Goal: Task Accomplishment & Management: Use online tool/utility

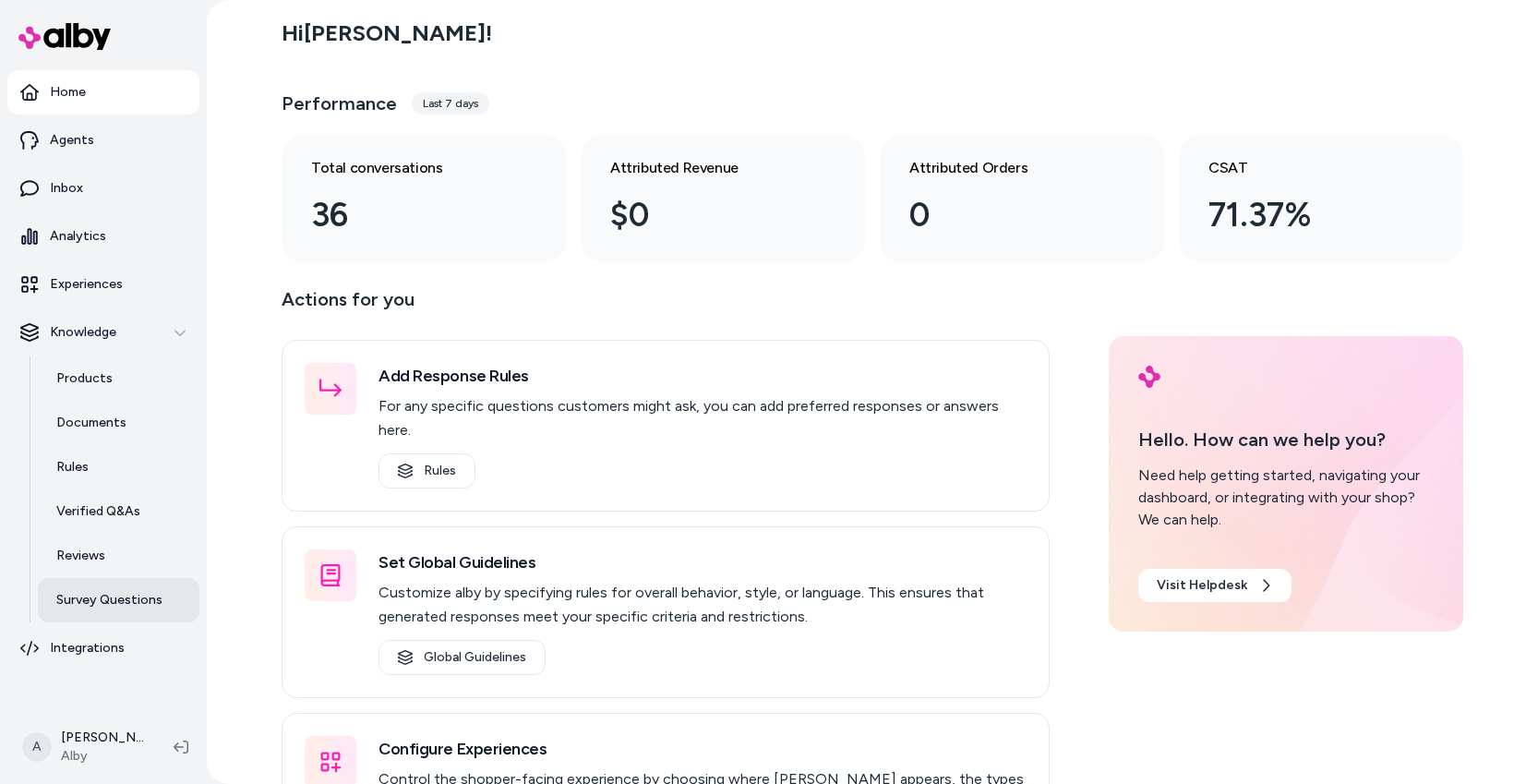
click at [112, 591] on p "Survey Questions" at bounding box center [109, 600] width 106 height 19
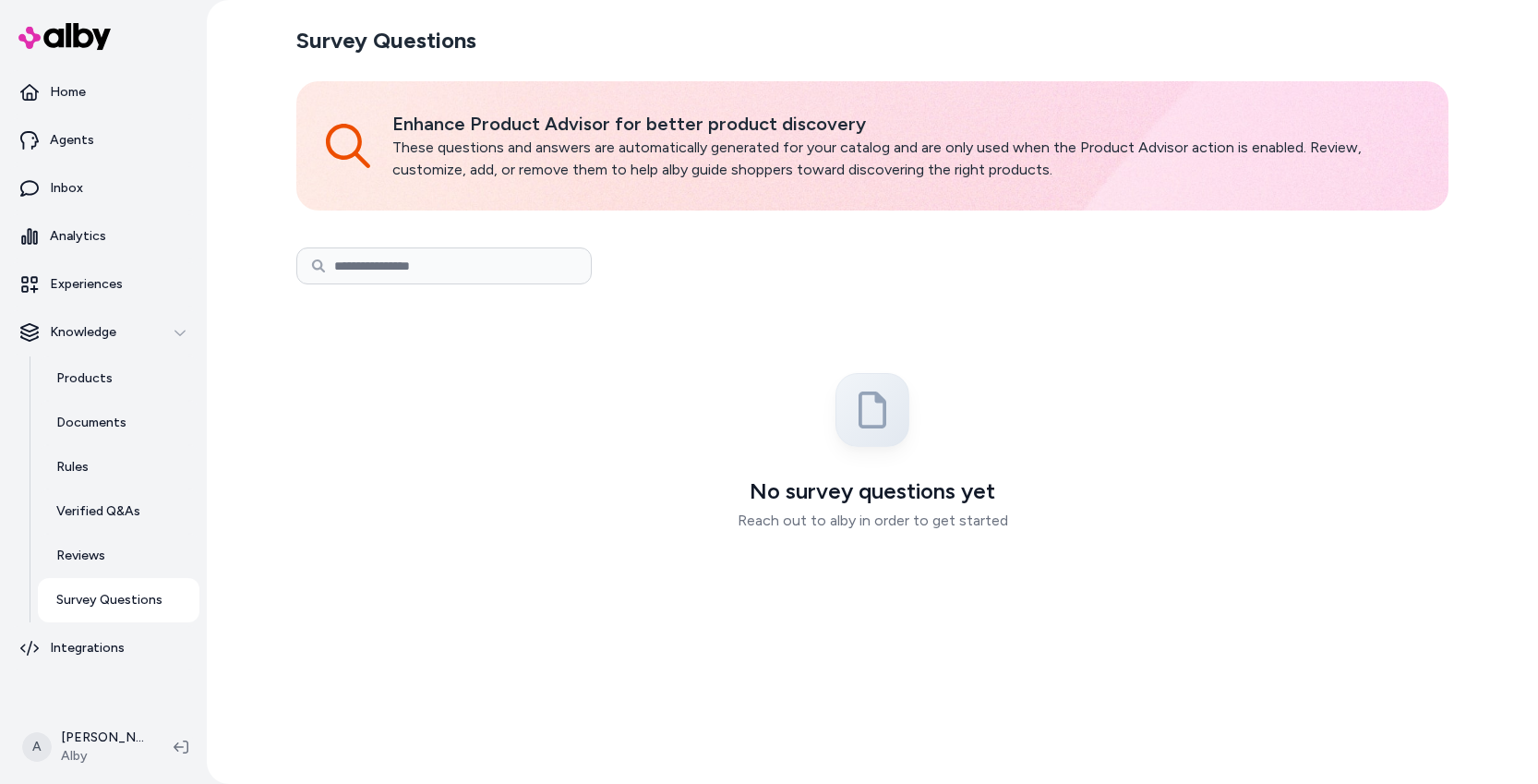
click at [639, 392] on div "No survey questions yet Reach out to alby in order to get started" at bounding box center [872, 459] width 1145 height 321
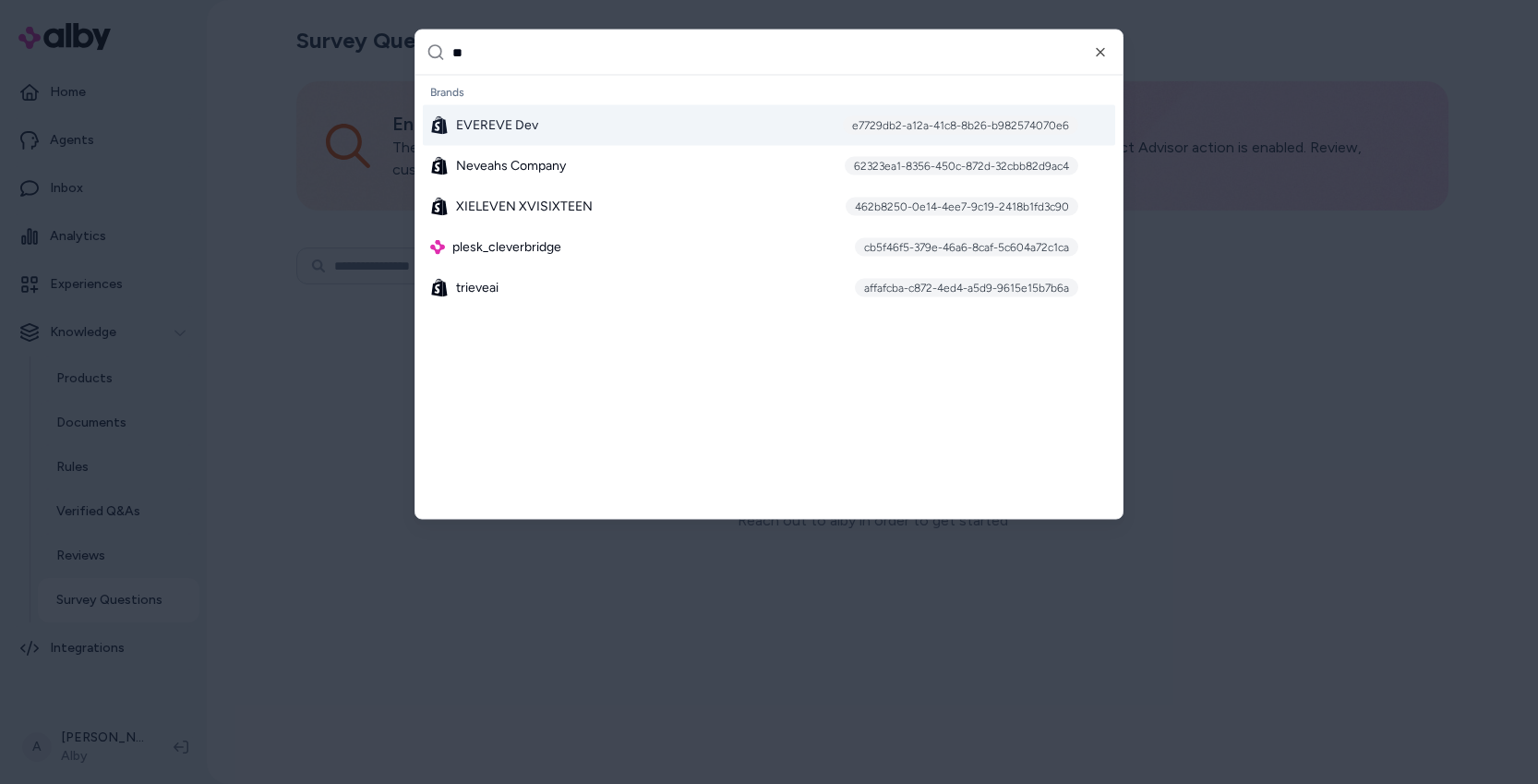
type input "***"
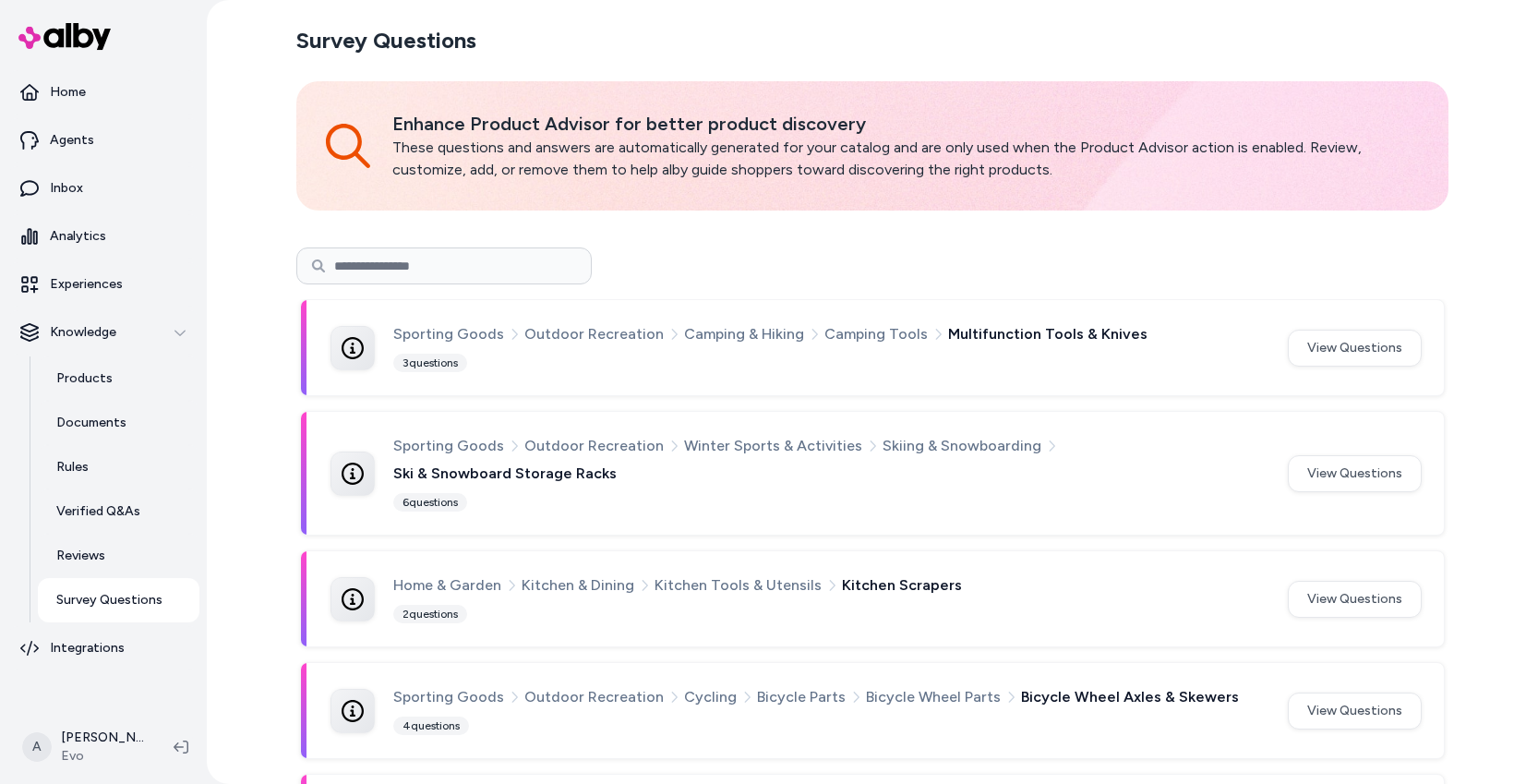
click at [119, 604] on p "Survey Questions" at bounding box center [109, 600] width 106 height 19
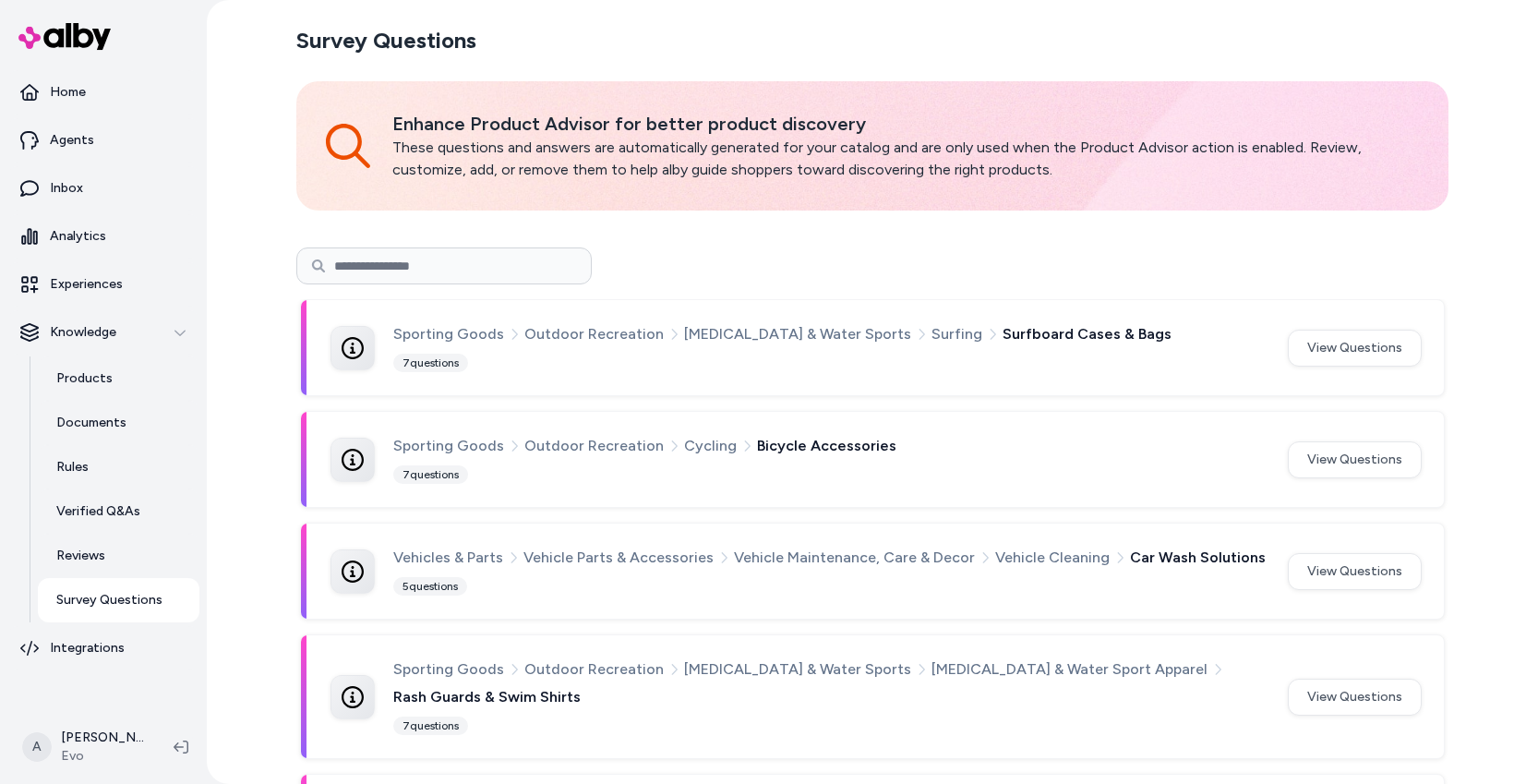
click at [107, 591] on p "Survey Questions" at bounding box center [109, 600] width 106 height 19
click at [1323, 354] on button "View Questions" at bounding box center [1355, 348] width 134 height 37
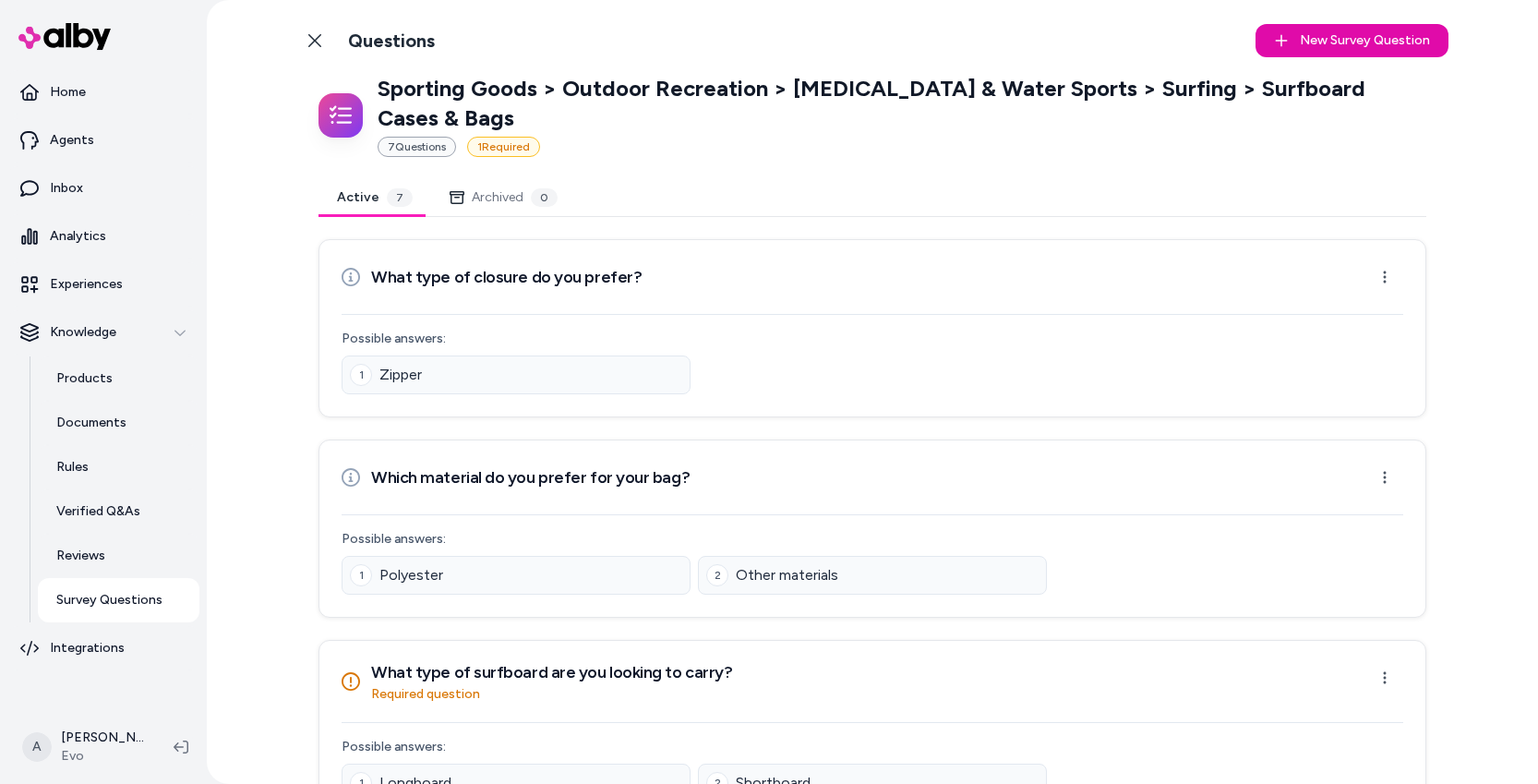
click at [405, 564] on span "Polyester" at bounding box center [411, 575] width 64 height 22
click at [844, 555] on div "2 Other materials" at bounding box center [872, 575] width 349 height 39
click at [831, 564] on span "Other materials" at bounding box center [787, 575] width 103 height 22
click at [550, 555] on div "1 Polyester" at bounding box center [516, 575] width 349 height 39
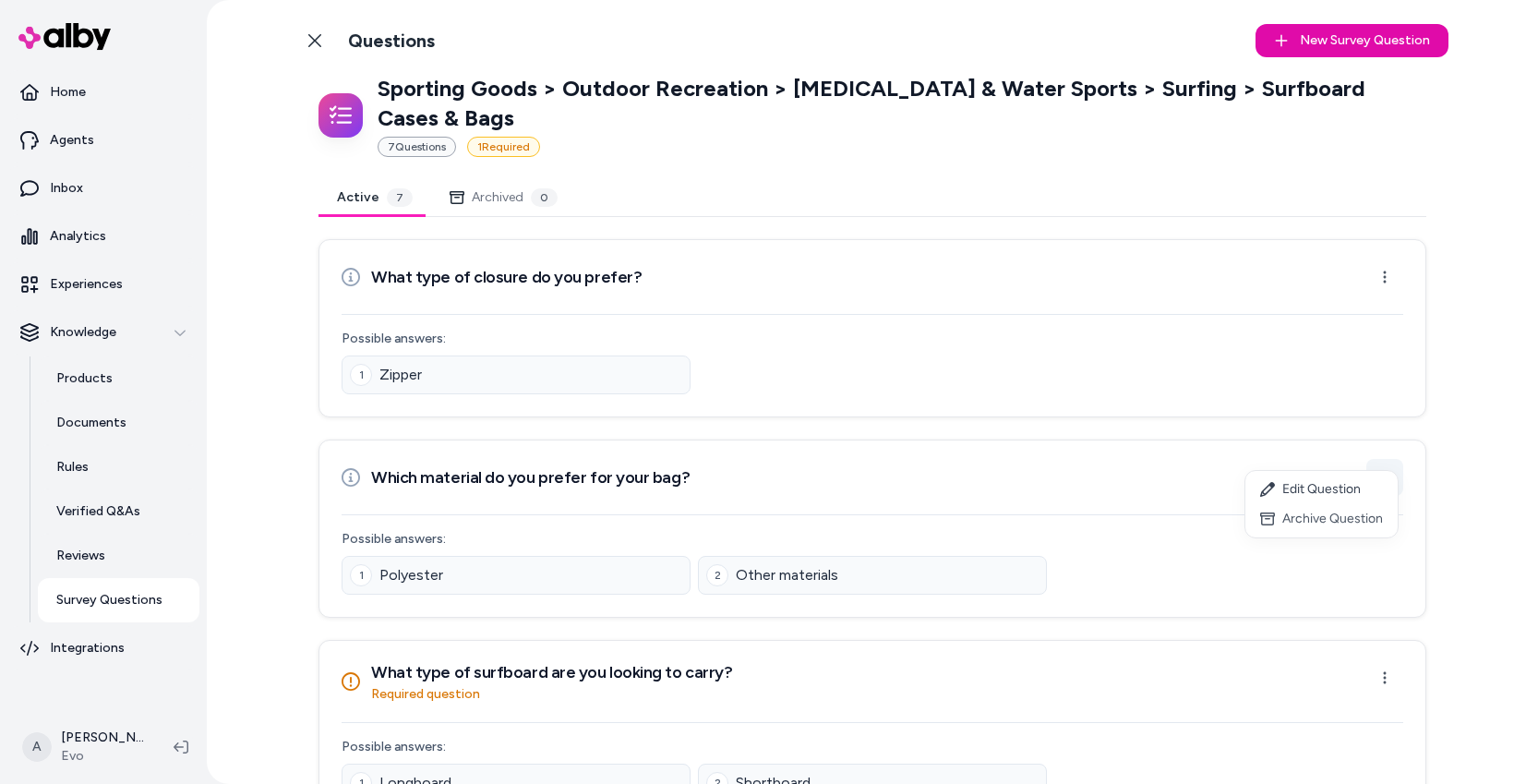
click at [1374, 441] on html "Home Agents Inbox Analytics Experiences Knowledge Products Documents Rules Veri…" at bounding box center [769, 392] width 1538 height 784
click at [1330, 493] on div "Edit Question" at bounding box center [1321, 490] width 153 height 30
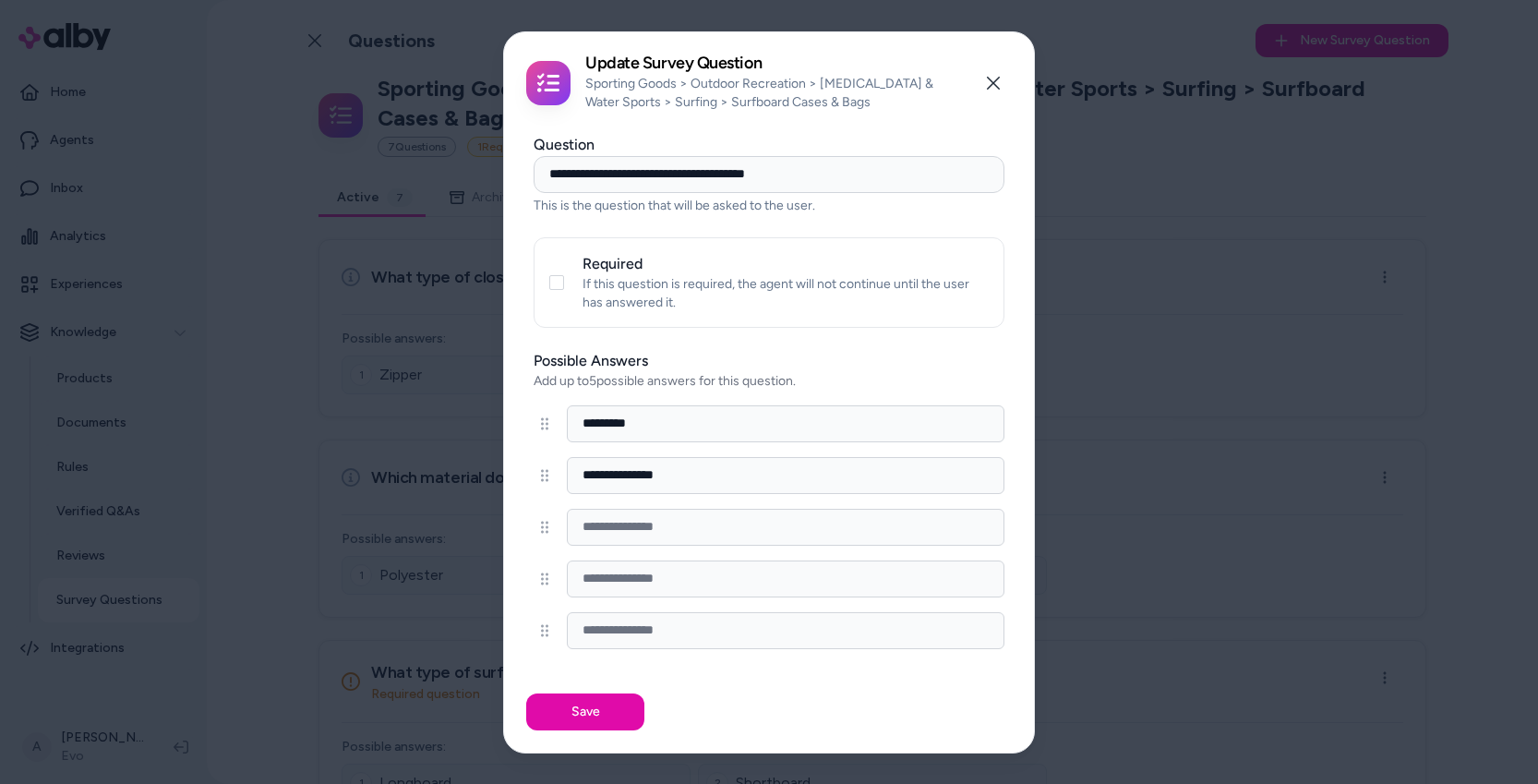
click at [692, 529] on input at bounding box center [785, 527] width 438 height 37
click at [982, 81] on button "Close" at bounding box center [994, 83] width 37 height 37
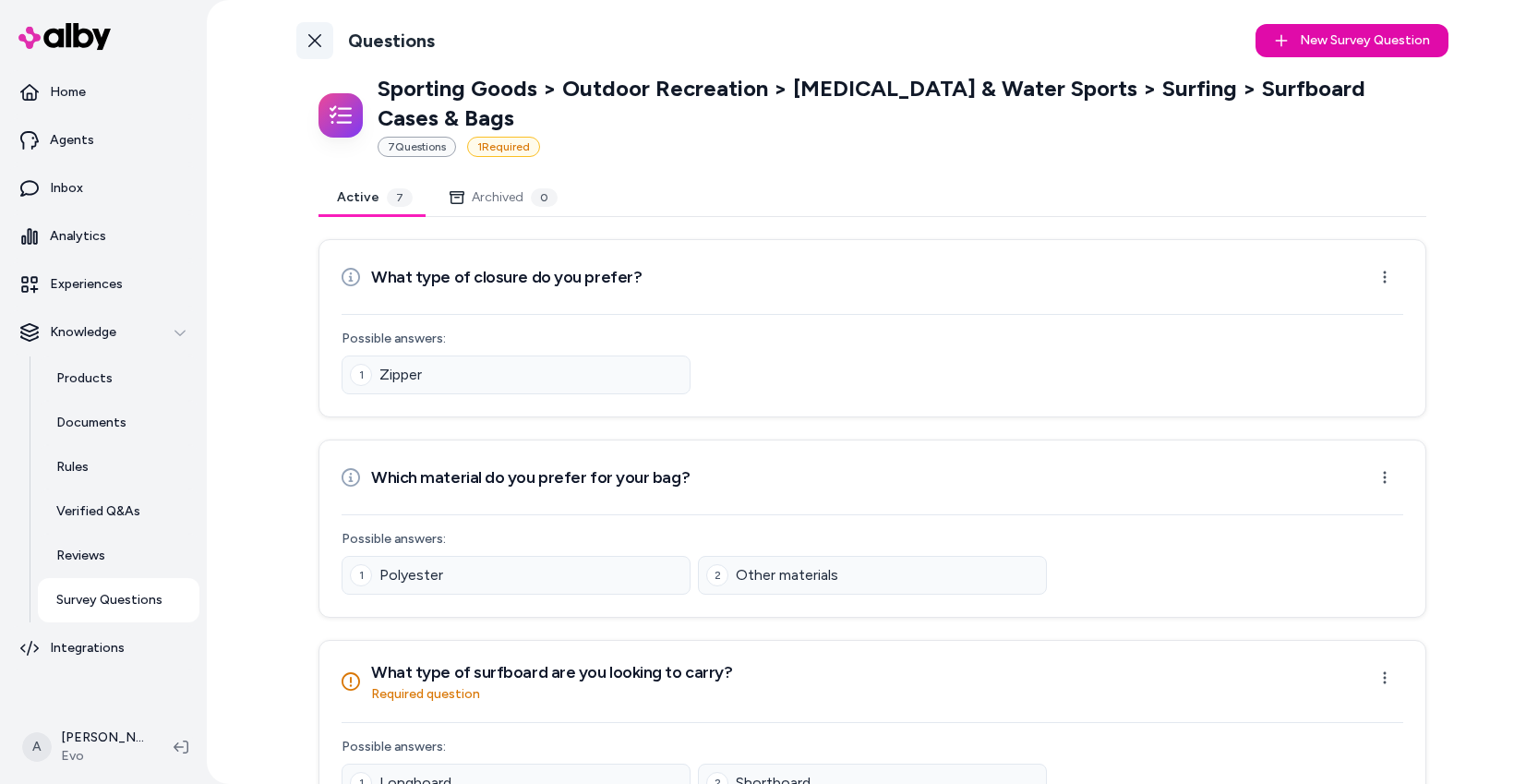
click at [320, 44] on link "Back to Categories" at bounding box center [315, 41] width 37 height 37
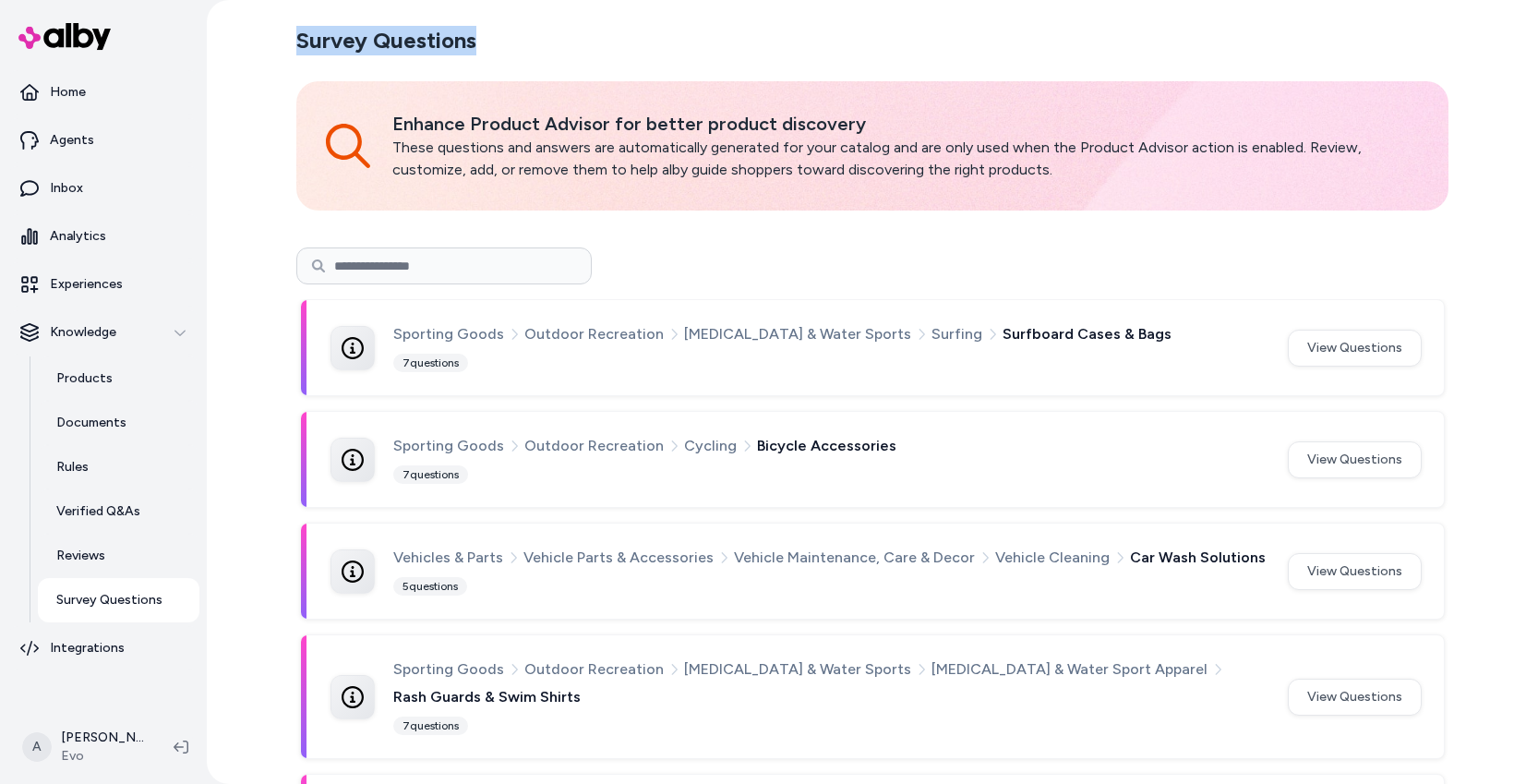
drag, startPoint x: 430, startPoint y: 43, endPoint x: 552, endPoint y: 45, distance: 122.0
click at [552, 45] on section "Survey Questions" at bounding box center [872, 41] width 1153 height 52
